Goal: Consume media (video, audio)

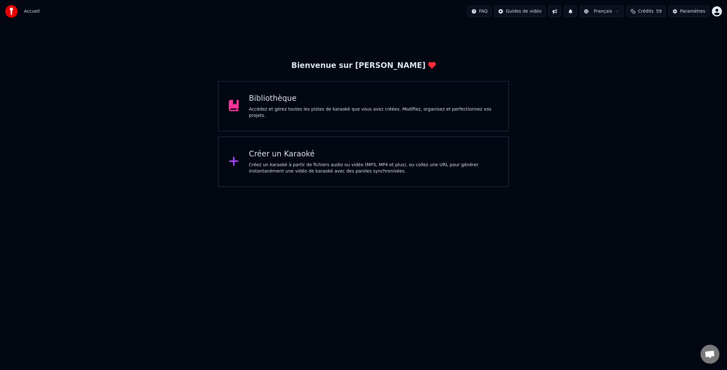
click at [258, 104] on div "Bibliothèque" at bounding box center [373, 98] width 249 height 10
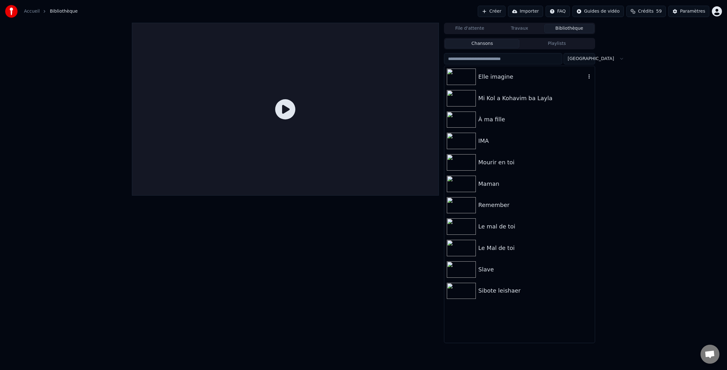
click at [483, 74] on div "Elle imagine" at bounding box center [533, 76] width 108 height 9
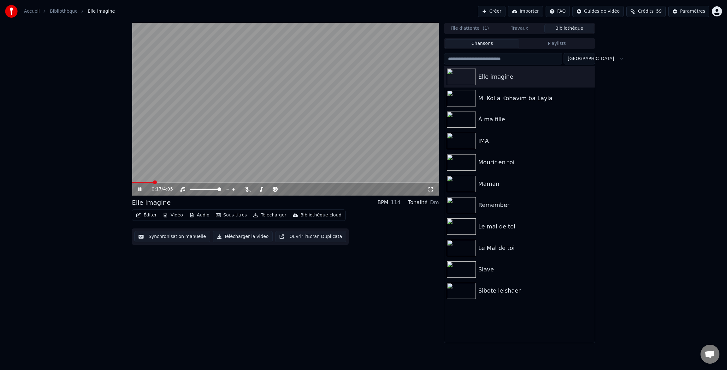
click at [433, 190] on icon at bounding box center [431, 189] width 6 height 5
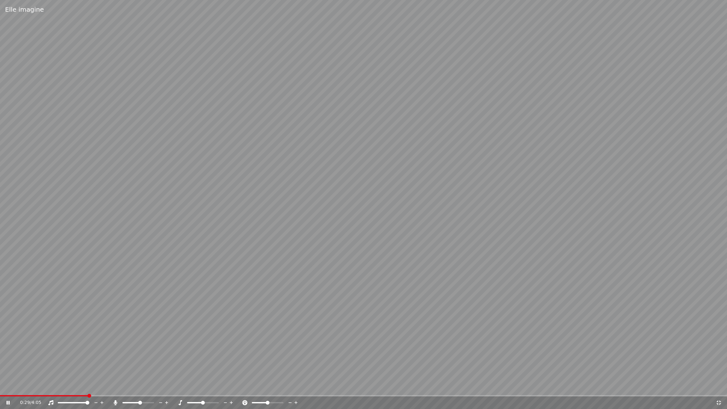
click at [141, 369] on span at bounding box center [140, 403] width 4 height 4
click at [146, 369] on span at bounding box center [145, 403] width 4 height 4
click at [166, 369] on span at bounding box center [167, 396] width 4 height 4
click at [210, 369] on span at bounding box center [210, 403] width 4 height 4
click at [202, 369] on span at bounding box center [203, 403] width 4 height 4
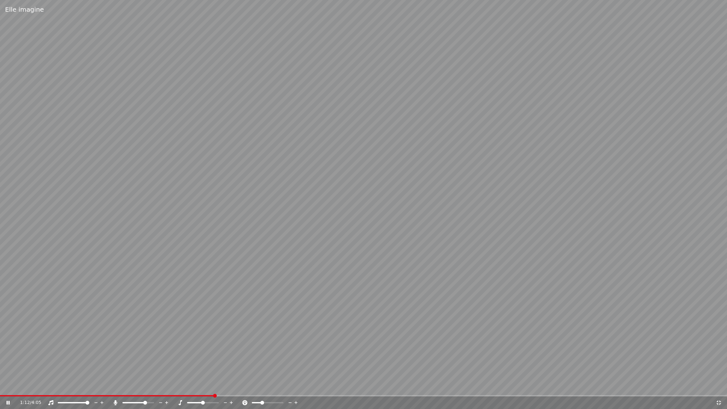
click at [261, 369] on span at bounding box center [262, 403] width 4 height 4
click at [269, 369] on div at bounding box center [273, 403] width 51 height 6
click at [272, 369] on span at bounding box center [265, 402] width 27 height 1
click at [268, 369] on span at bounding box center [268, 403] width 4 height 4
click at [246, 369] on icon at bounding box center [244, 402] width 5 height 5
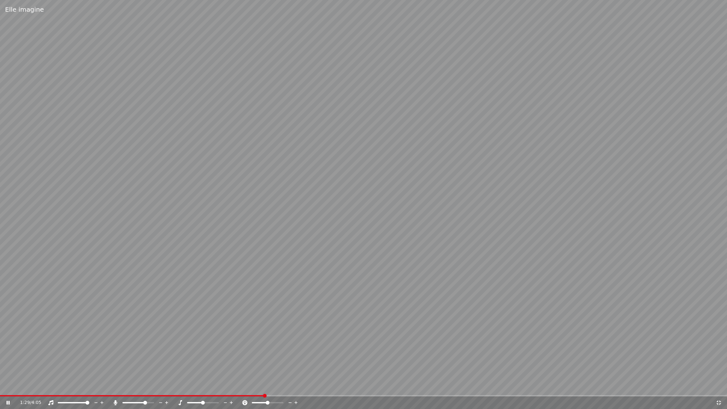
click at [181, 369] on icon at bounding box center [180, 402] width 3 height 5
click at [720, 369] on icon at bounding box center [719, 402] width 6 height 5
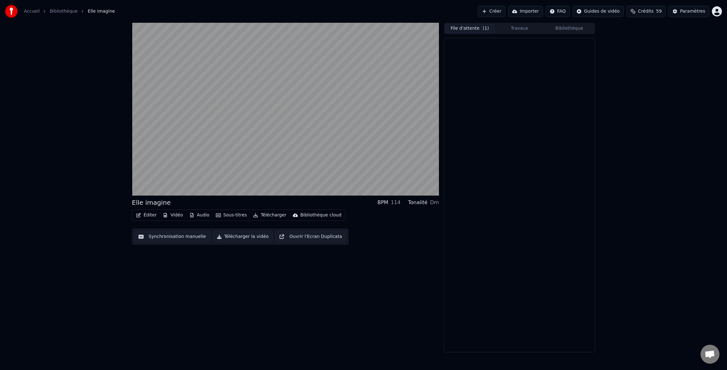
click at [471, 29] on button "File d'attente ( 1 )" at bounding box center [470, 28] width 50 height 9
click at [449, 49] on icon at bounding box center [449, 49] width 4 height 2
click at [450, 49] on icon at bounding box center [449, 49] width 4 height 2
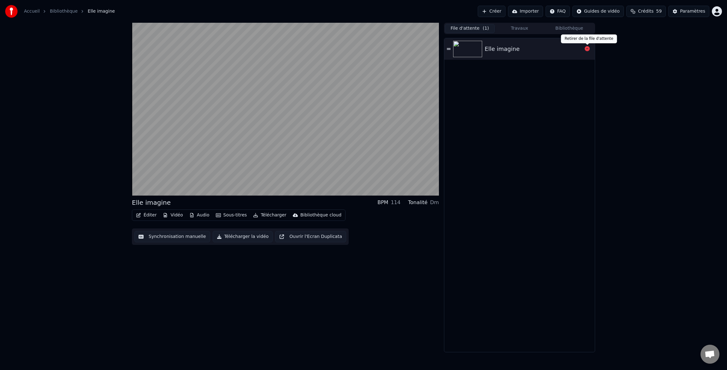
click at [588, 49] on icon at bounding box center [587, 48] width 5 height 5
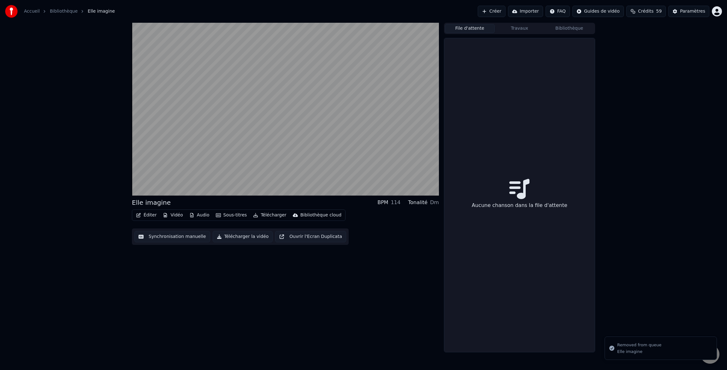
click at [521, 29] on button "Travaux" at bounding box center [520, 28] width 50 height 9
click at [564, 30] on button "Bibliothèque" at bounding box center [570, 28] width 50 height 9
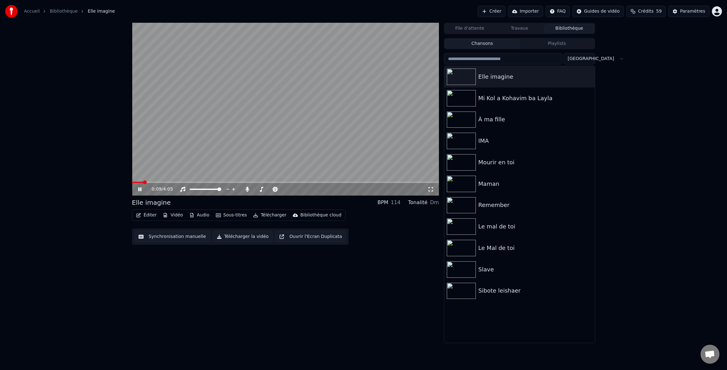
click at [431, 189] on icon at bounding box center [431, 189] width 6 height 5
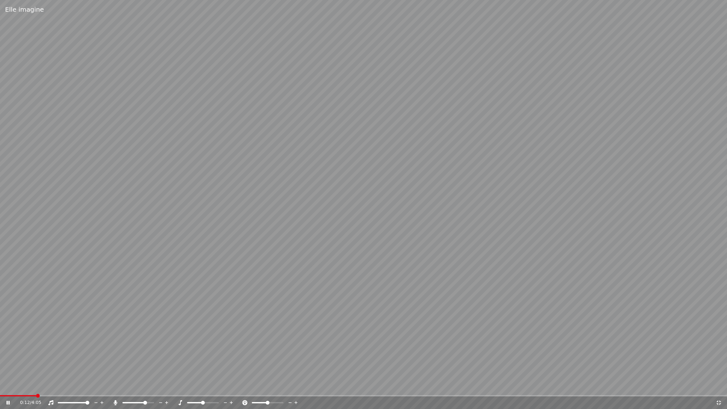
click at [720, 369] on icon at bounding box center [719, 403] width 4 height 4
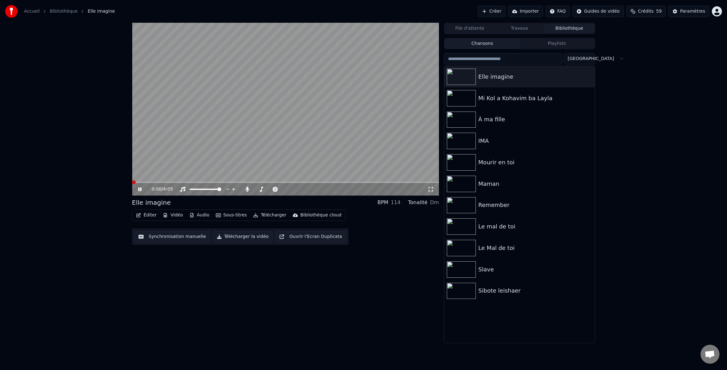
click at [128, 190] on div "0:00 / 4:05 Elle imagine BPM 114 Tonalité Dm Éditer Vidéo Audio Sous-titres Tél…" at bounding box center [364, 183] width 474 height 320
click at [247, 190] on icon at bounding box center [247, 189] width 3 height 5
click at [432, 190] on icon at bounding box center [431, 189] width 6 height 5
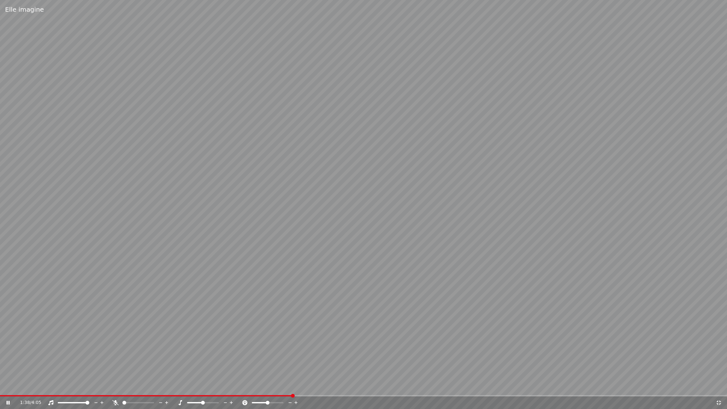
click at [432, 207] on video at bounding box center [363, 204] width 727 height 409
click at [1, 369] on div "Elle imagine 0:00 / 4:05" at bounding box center [363, 204] width 727 height 409
click at [4, 369] on div "0:00 / 4:05" at bounding box center [364, 403] width 722 height 6
click at [8, 369] on icon at bounding box center [12, 402] width 15 height 5
click at [4, 369] on div "0:00 / 4:05" at bounding box center [363, 403] width 727 height 13
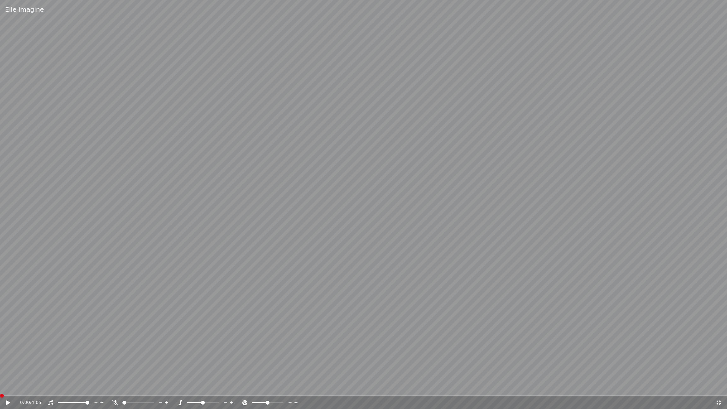
drag, startPoint x: 10, startPoint y: 398, endPoint x: 75, endPoint y: 404, distance: 65.0
click at [76, 369] on div "0:00 / 4:05" at bounding box center [363, 403] width 727 height 13
click at [72, 369] on span at bounding box center [363, 395] width 727 height 1
click at [8, 369] on icon at bounding box center [8, 403] width 4 height 4
click at [78, 369] on span at bounding box center [79, 396] width 4 height 4
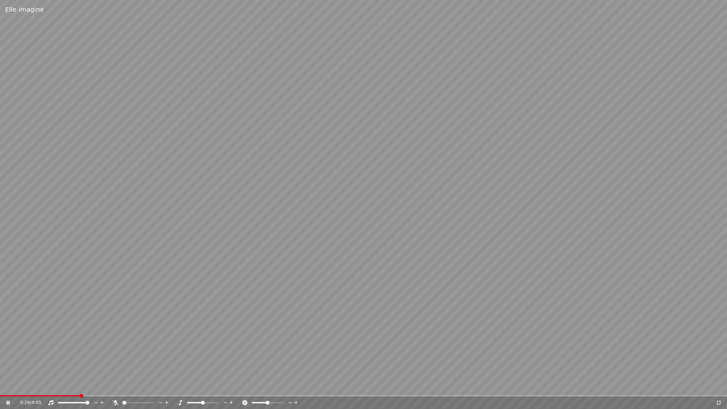
click at [10, 369] on icon at bounding box center [12, 402] width 15 height 5
click at [0, 369] on span at bounding box center [2, 396] width 4 height 4
click at [3, 369] on div "0:00 / 4:05" at bounding box center [364, 403] width 722 height 6
click at [8, 369] on icon at bounding box center [12, 402] width 15 height 5
click at [3, 369] on span at bounding box center [1, 395] width 3 height 1
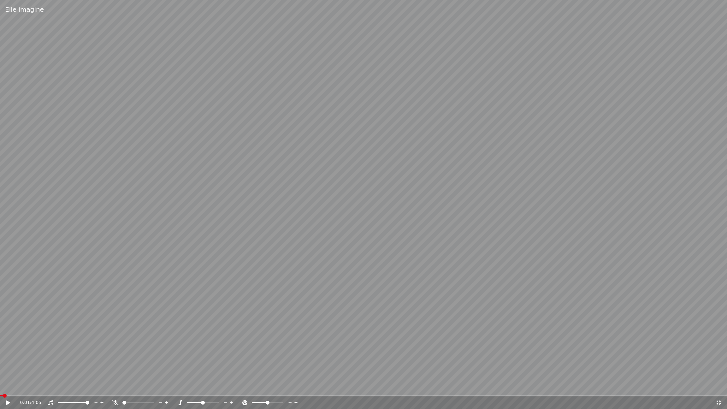
click at [8, 369] on icon at bounding box center [8, 403] width 4 height 4
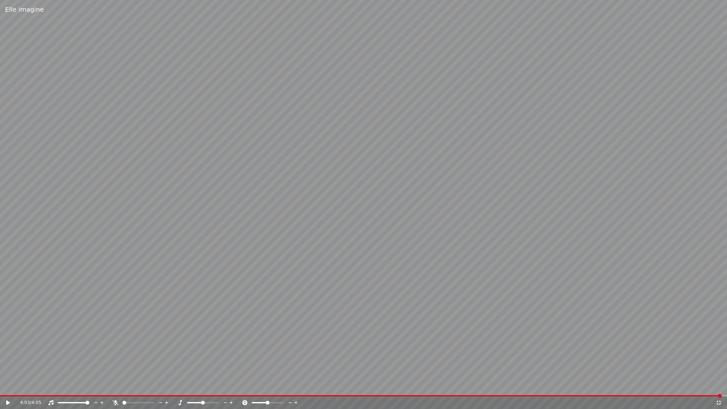
click at [8, 369] on icon at bounding box center [8, 403] width 4 height 4
click at [15, 369] on video at bounding box center [363, 204] width 727 height 409
click at [722, 369] on div "4:04 / 4:05" at bounding box center [363, 403] width 727 height 13
click at [718, 369] on icon at bounding box center [719, 403] width 4 height 4
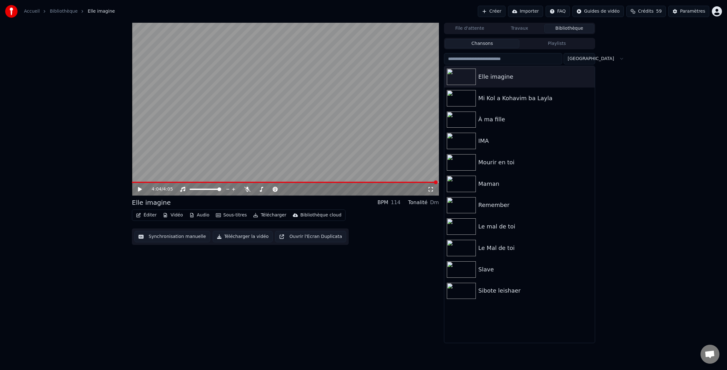
click at [500, 10] on button "Créer" at bounding box center [492, 11] width 28 height 11
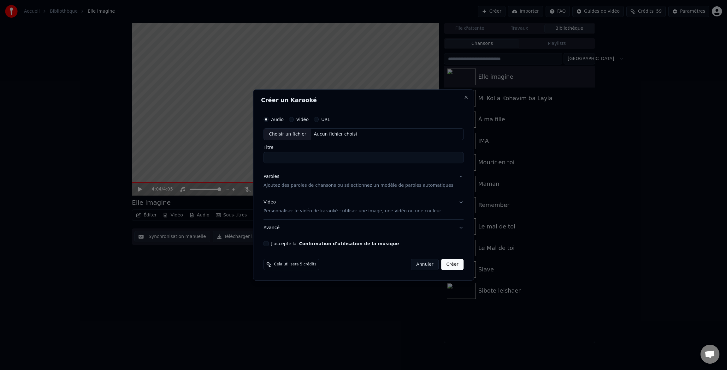
click at [327, 134] on div "Aucun fichier choisi" at bounding box center [336, 134] width 48 height 6
type input "**********"
